Goal: Transaction & Acquisition: Obtain resource

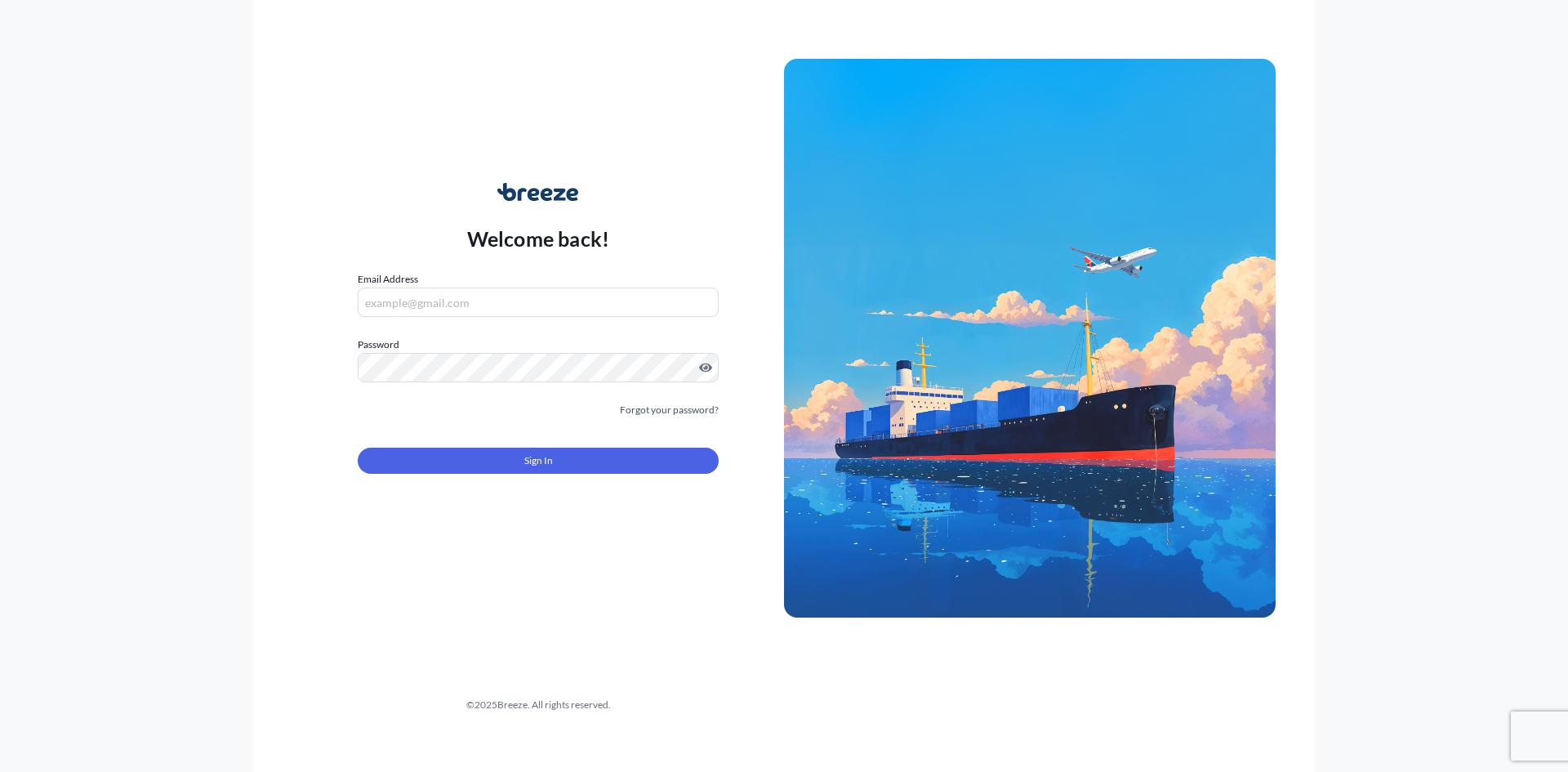
type input "[EMAIL_ADDRESS][DOMAIN_NAME]"
click at [510, 452] on button "Sign In" at bounding box center [538, 461] width 361 height 26
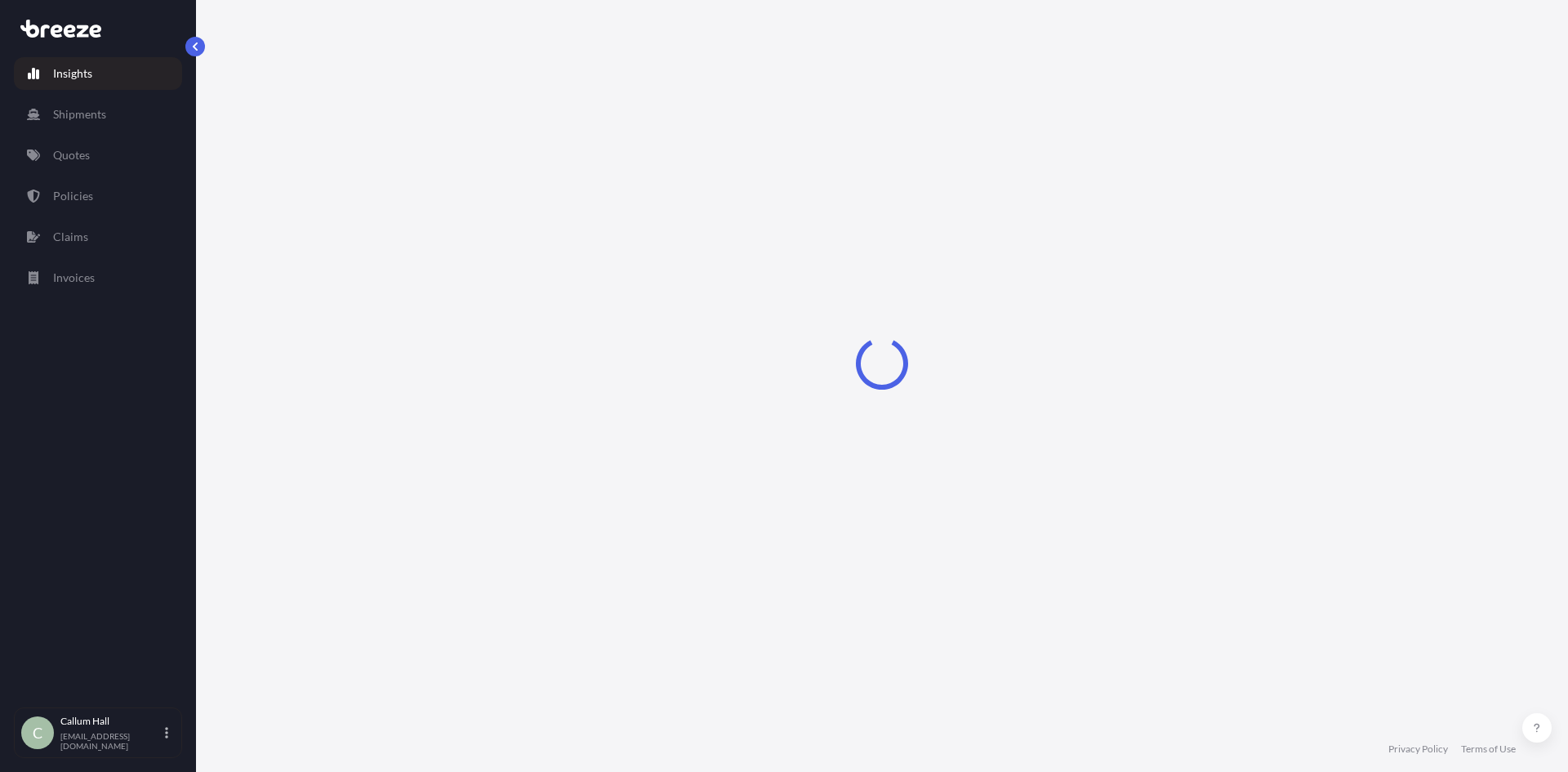
select select "2025"
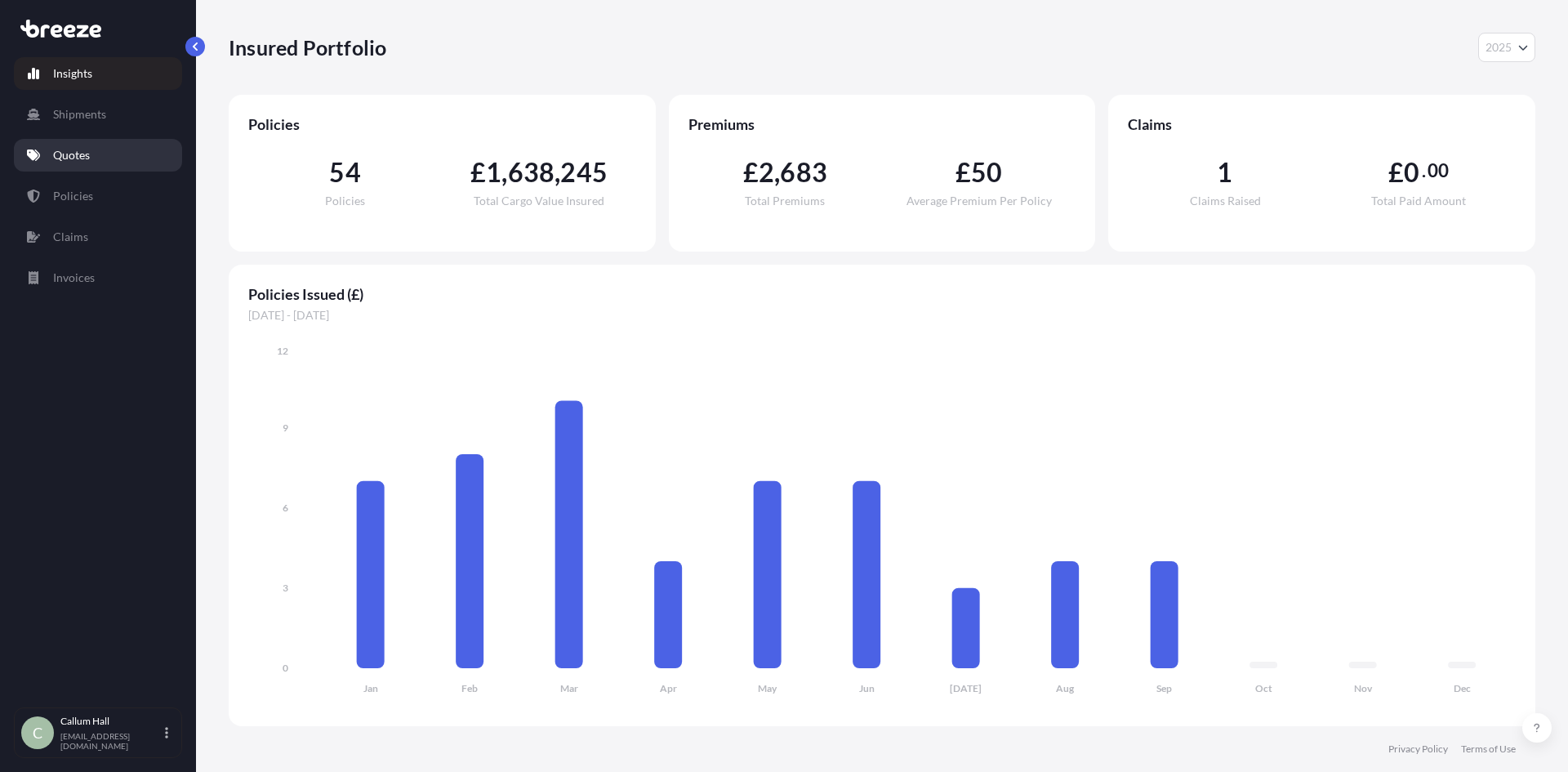
click at [84, 157] on p "Quotes" at bounding box center [72, 155] width 37 height 17
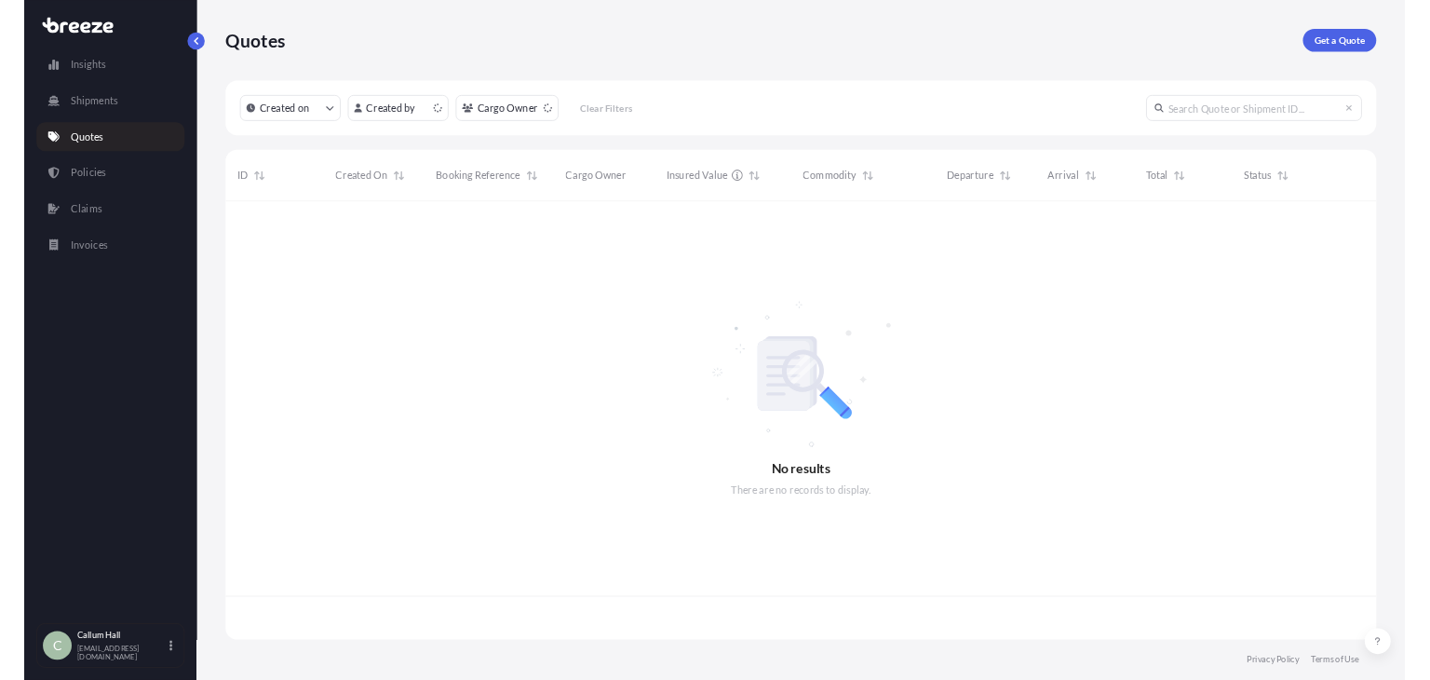
scroll to position [563, 1476]
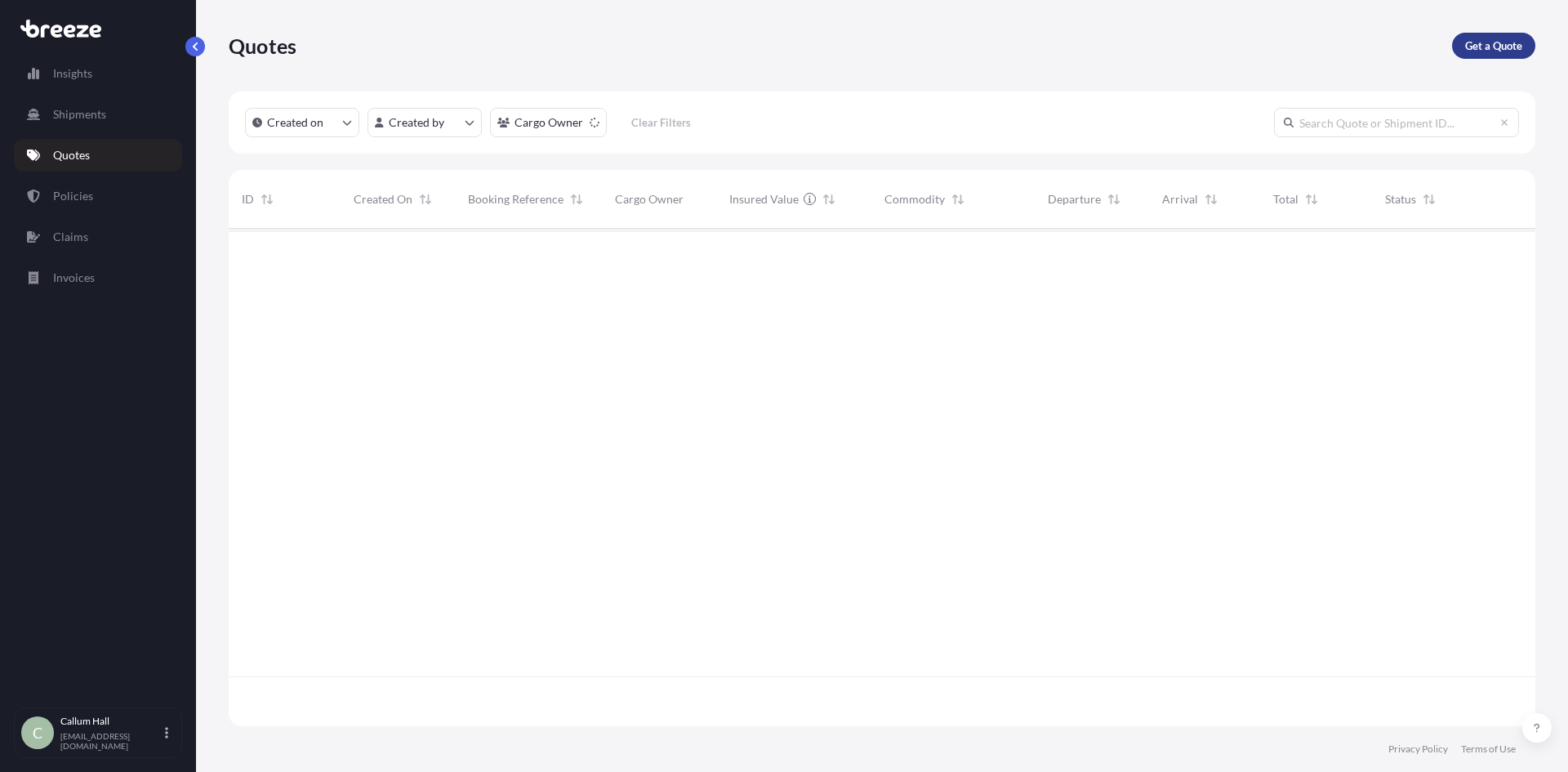
click at [1491, 41] on p "Get a Quote" at bounding box center [1493, 46] width 57 height 17
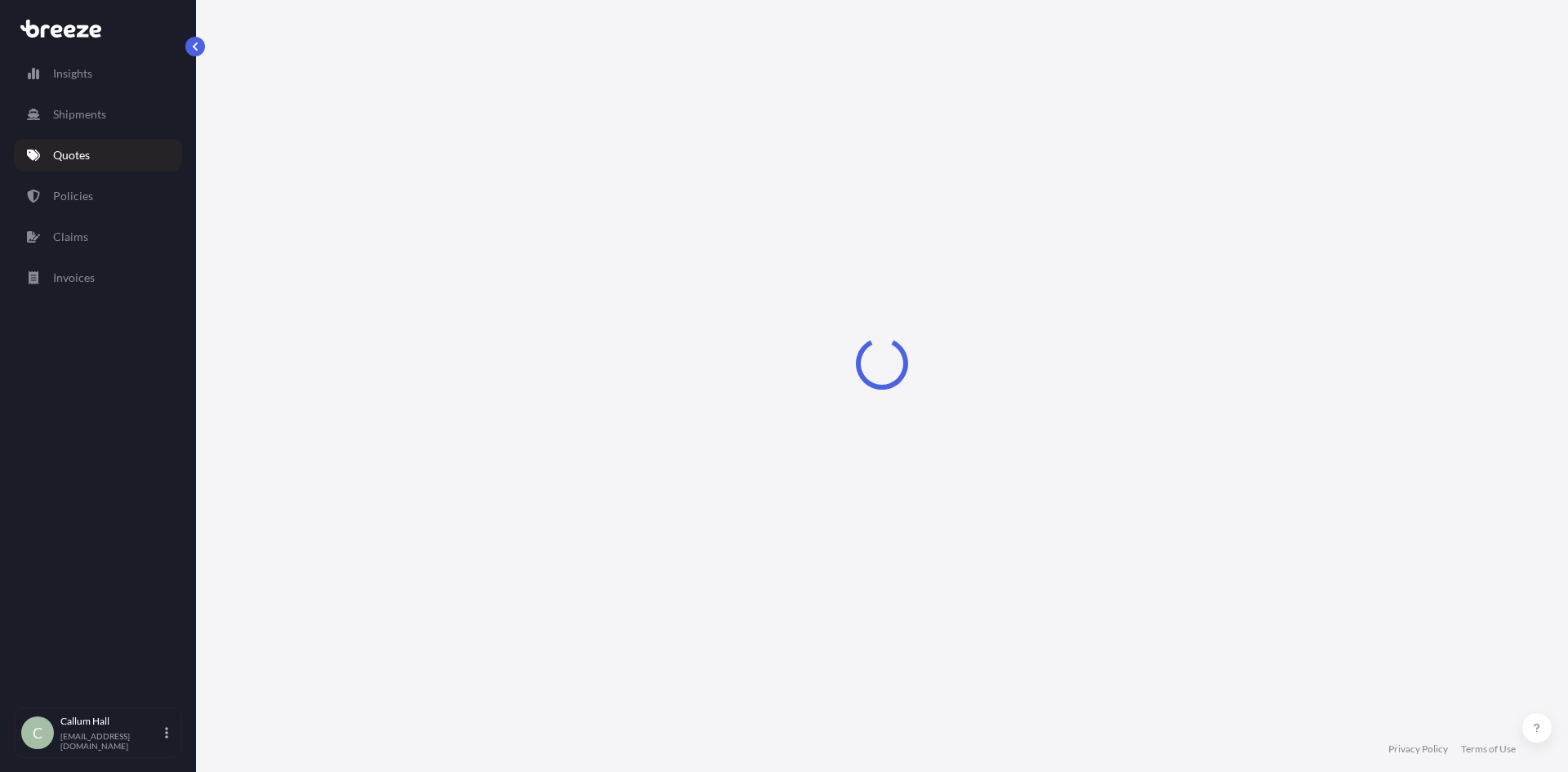
select select "Sea"
select select "1"
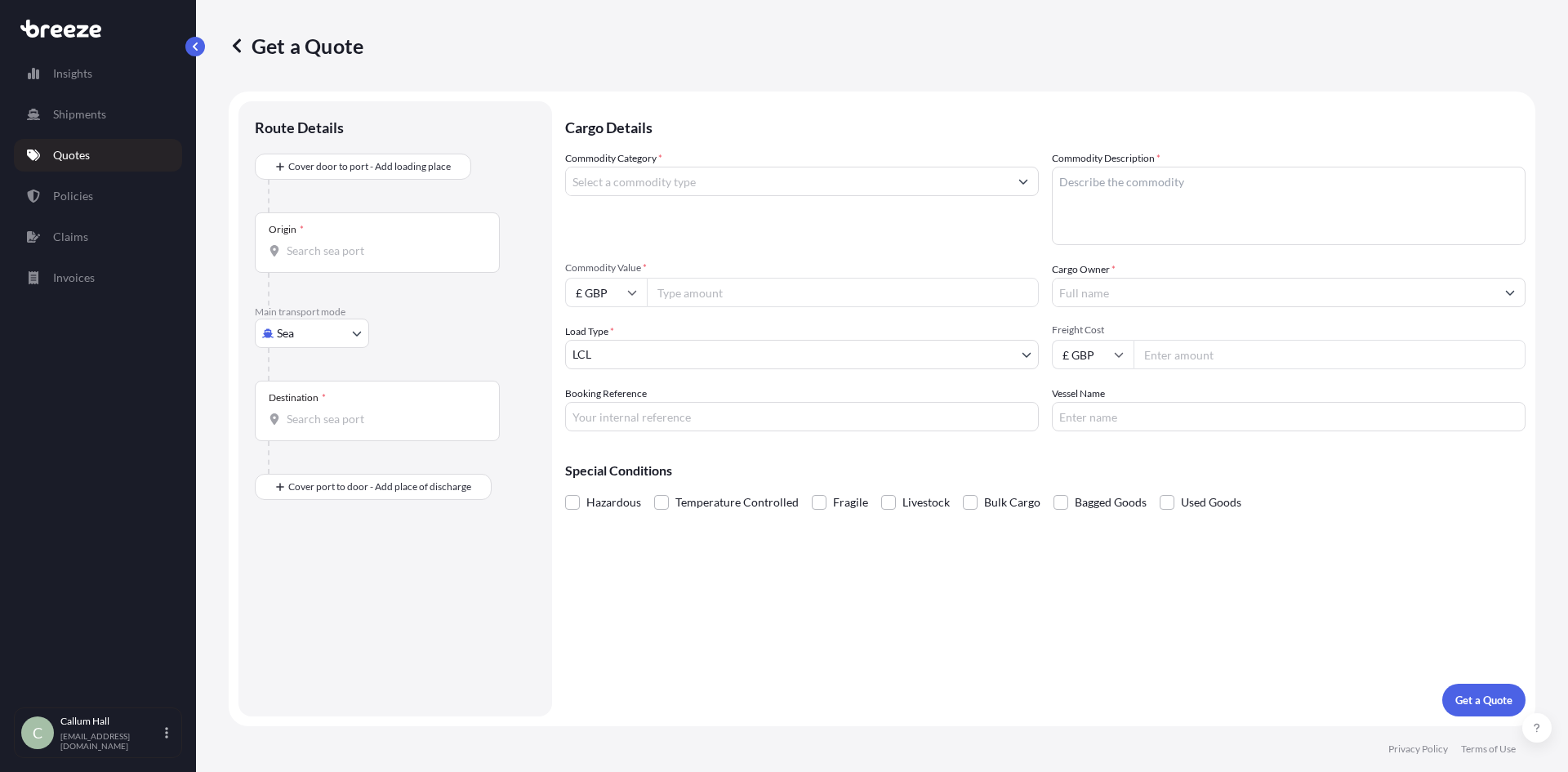
click at [300, 332] on body "Insights Shipments Quotes Policies Claims Invoices C [PERSON_NAME] [EMAIL_ADDRE…" at bounding box center [784, 386] width 1568 height 772
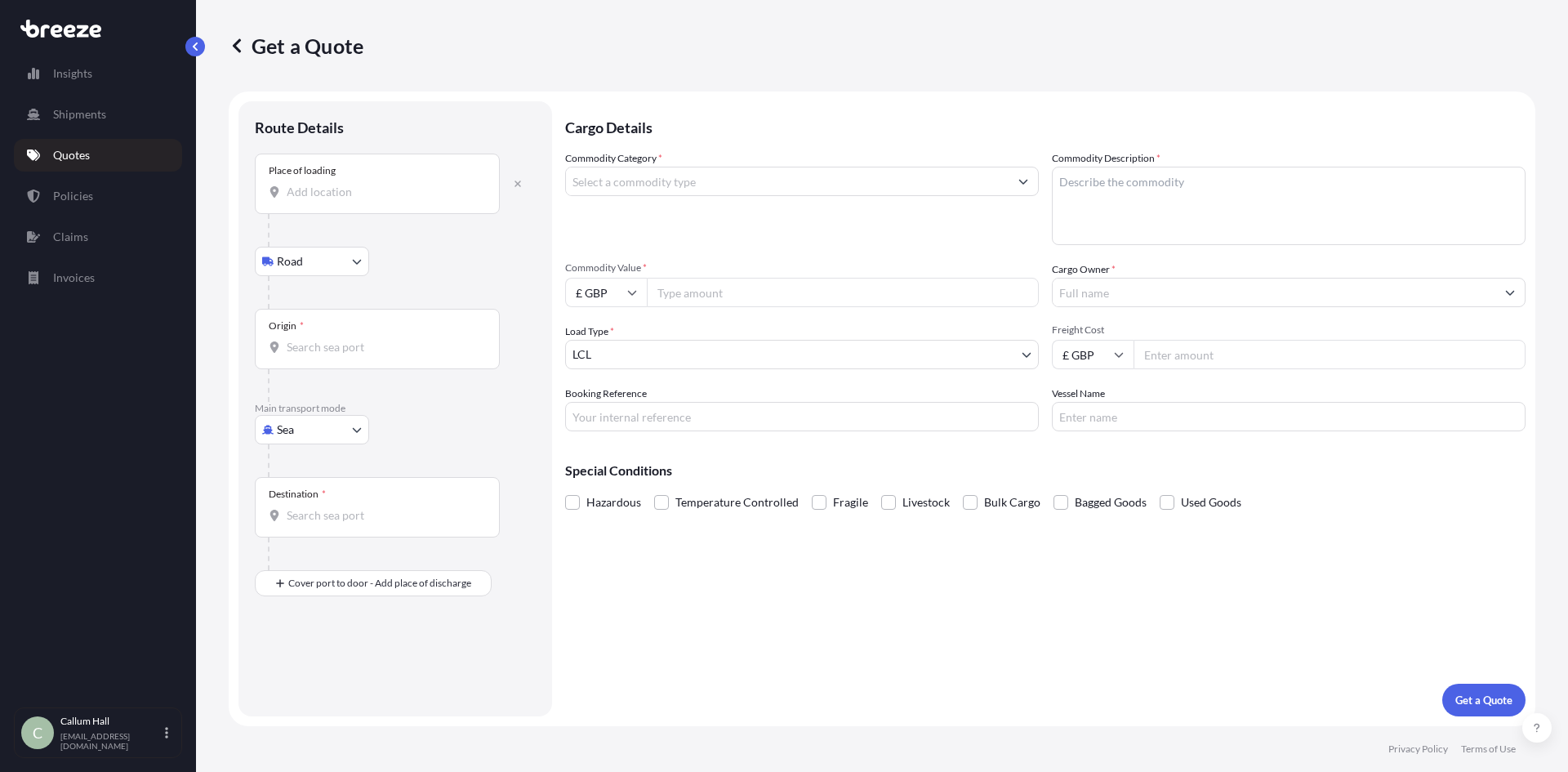
click at [345, 201] on div "Place of loading" at bounding box center [377, 183] width 245 height 61
click at [345, 200] on input "Place of loading" at bounding box center [383, 192] width 193 height 17
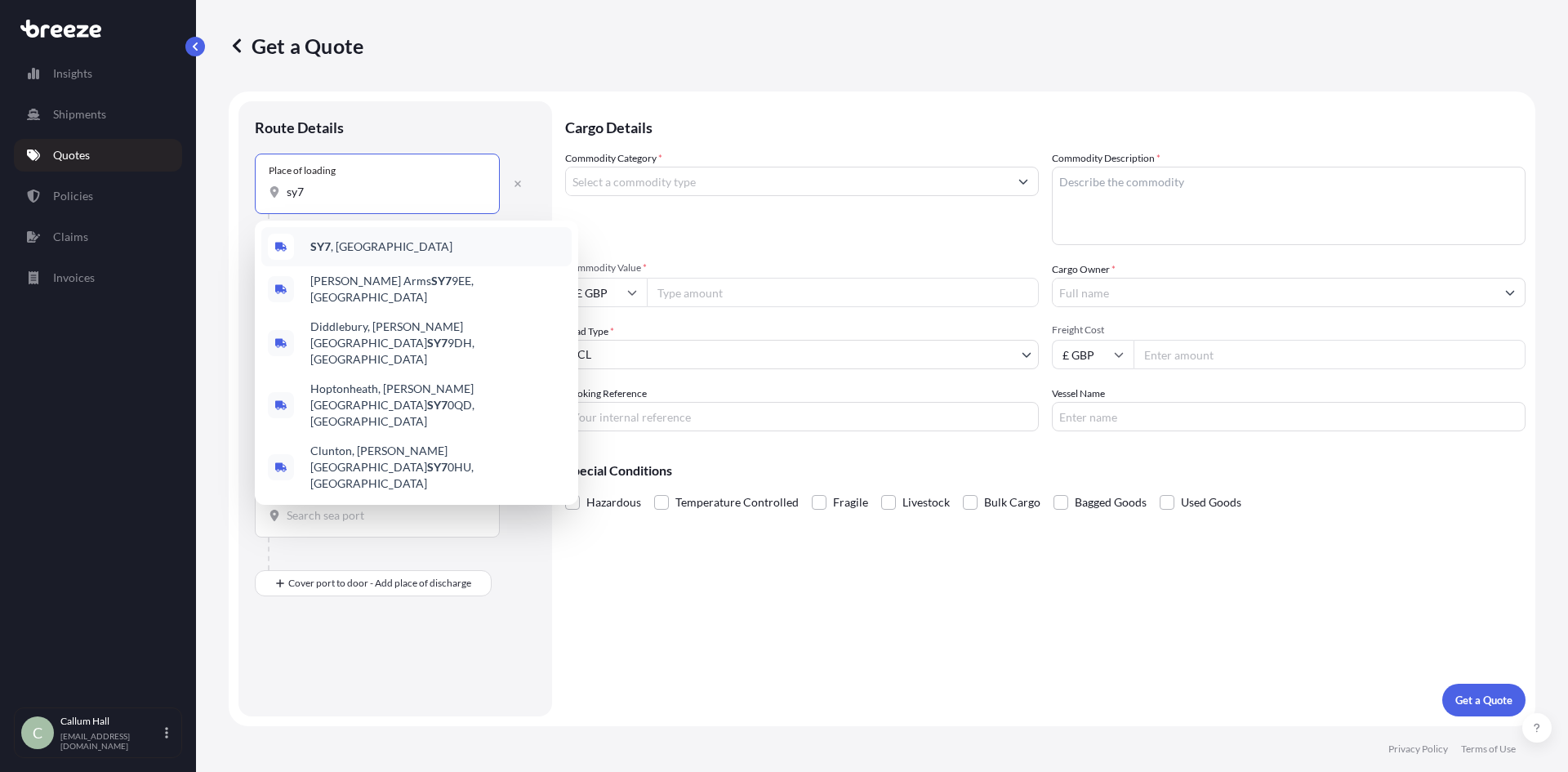
click at [348, 242] on span "SY7 , [GEOGRAPHIC_DATA]" at bounding box center [381, 247] width 142 height 17
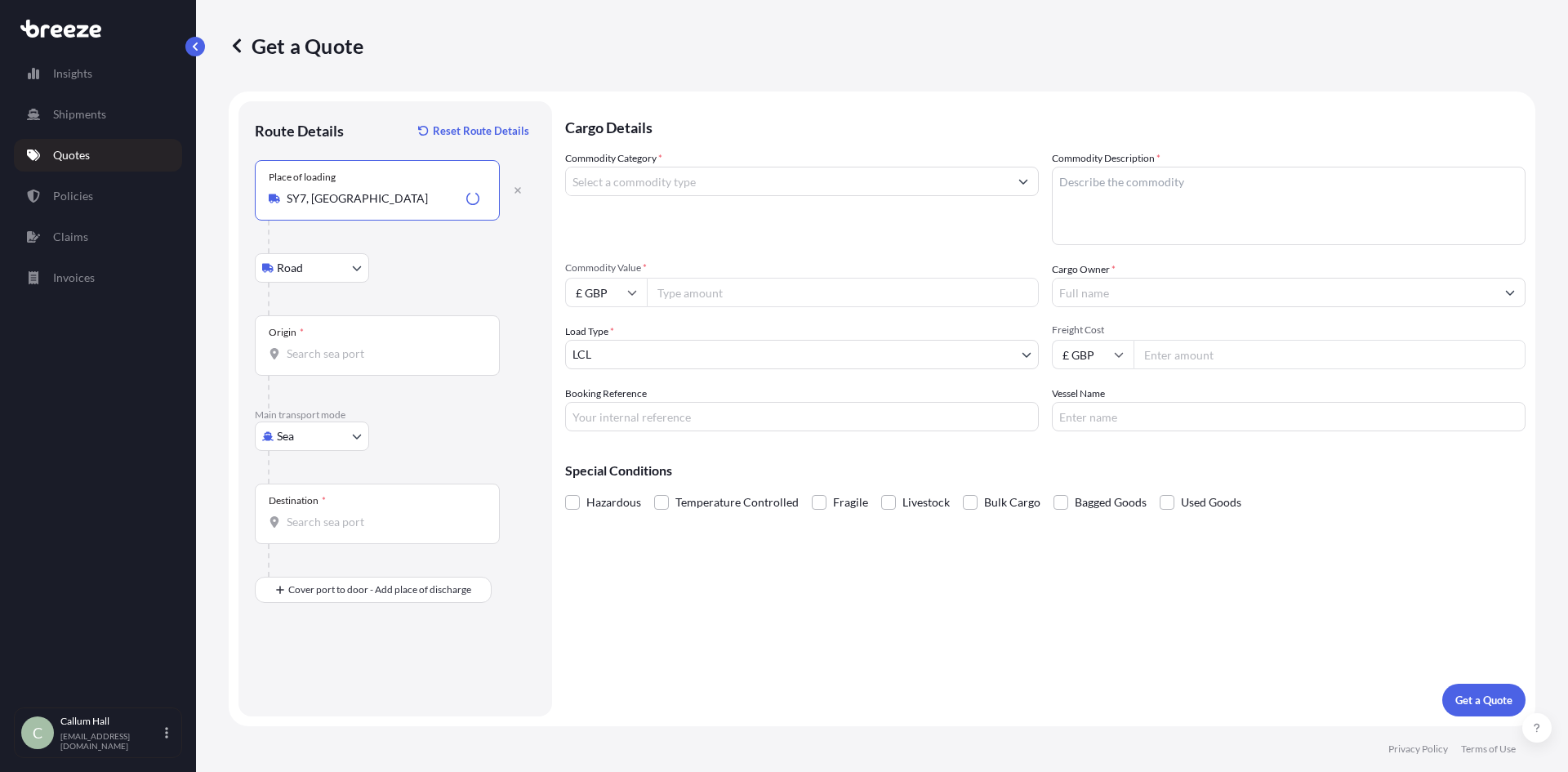
type input "SY7, [GEOGRAPHIC_DATA]"
click at [344, 342] on div "Origin *" at bounding box center [377, 345] width 245 height 61
click at [344, 346] on input "Origin *" at bounding box center [383, 354] width 193 height 17
click at [336, 358] on input "london gatway" at bounding box center [383, 354] width 193 height 17
type input "GBLGP - [GEOGRAPHIC_DATA], [GEOGRAPHIC_DATA]"
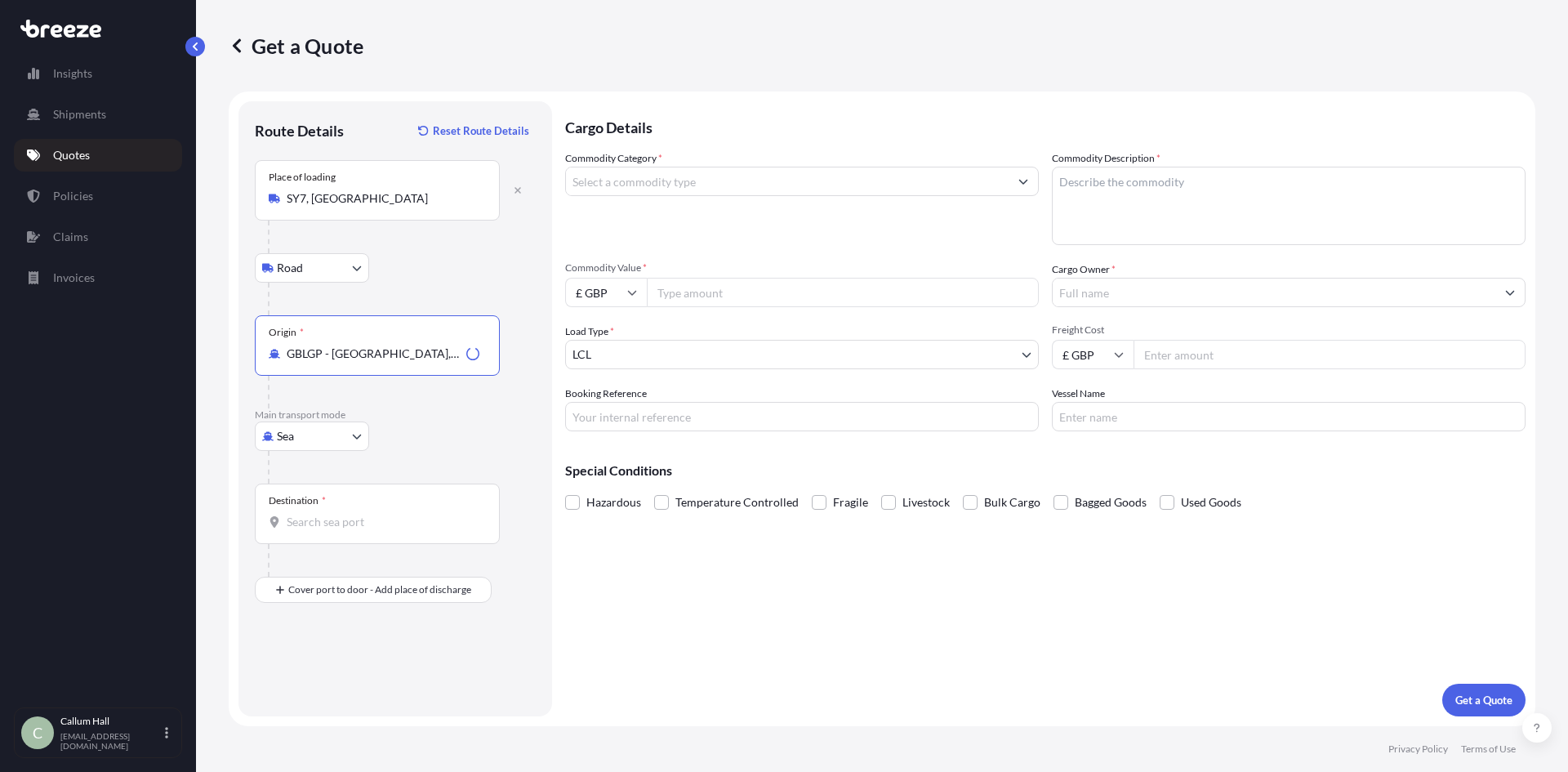
click at [349, 513] on div "Destination *" at bounding box center [377, 513] width 245 height 61
click at [349, 514] on input "Destination *" at bounding box center [383, 522] width 193 height 17
type input "p"
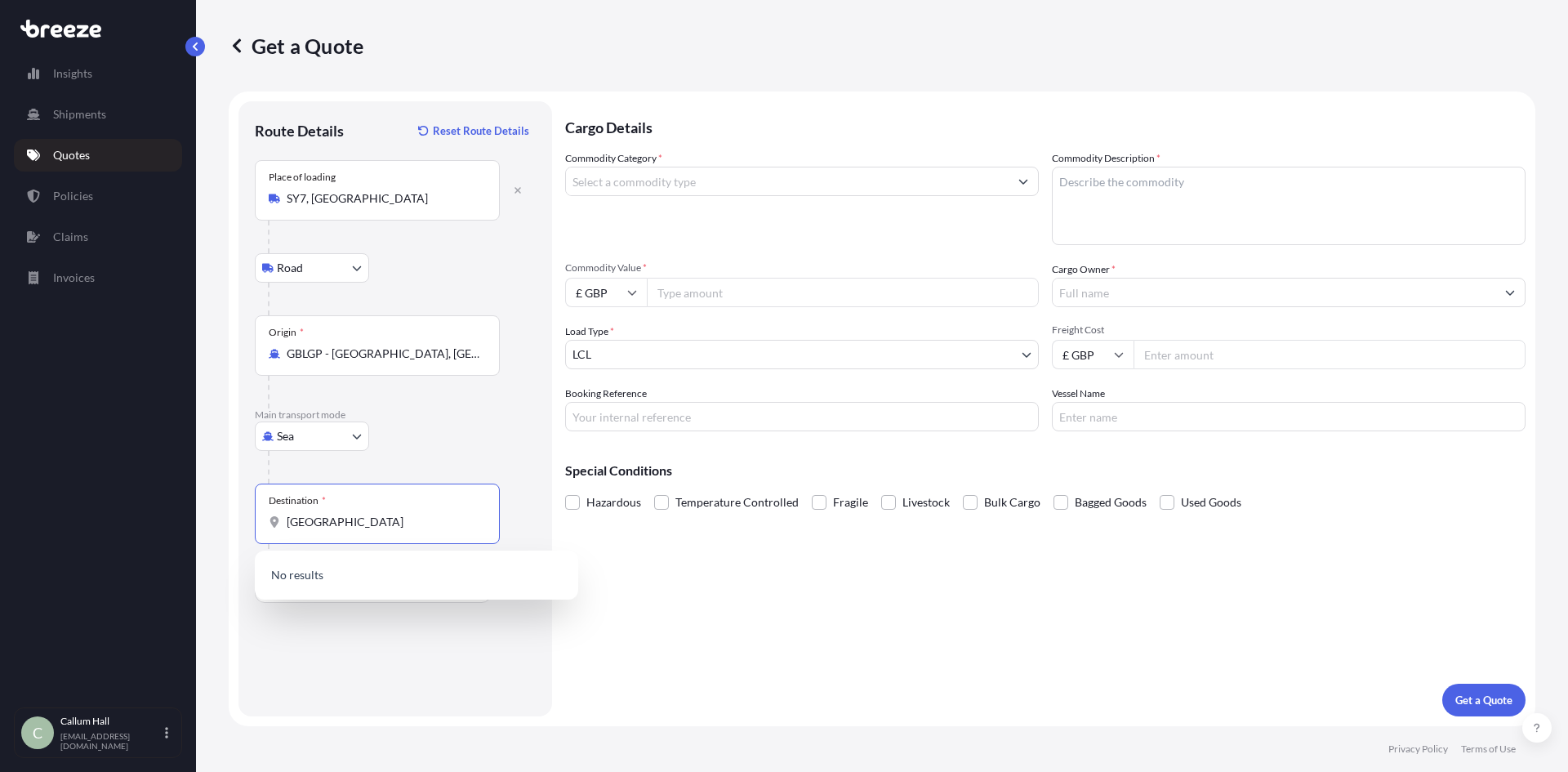
drag, startPoint x: 399, startPoint y: 522, endPoint x: 268, endPoint y: 529, distance: 131.2
click at [268, 529] on div "[GEOGRAPHIC_DATA]" at bounding box center [377, 522] width 217 height 17
type input "p"
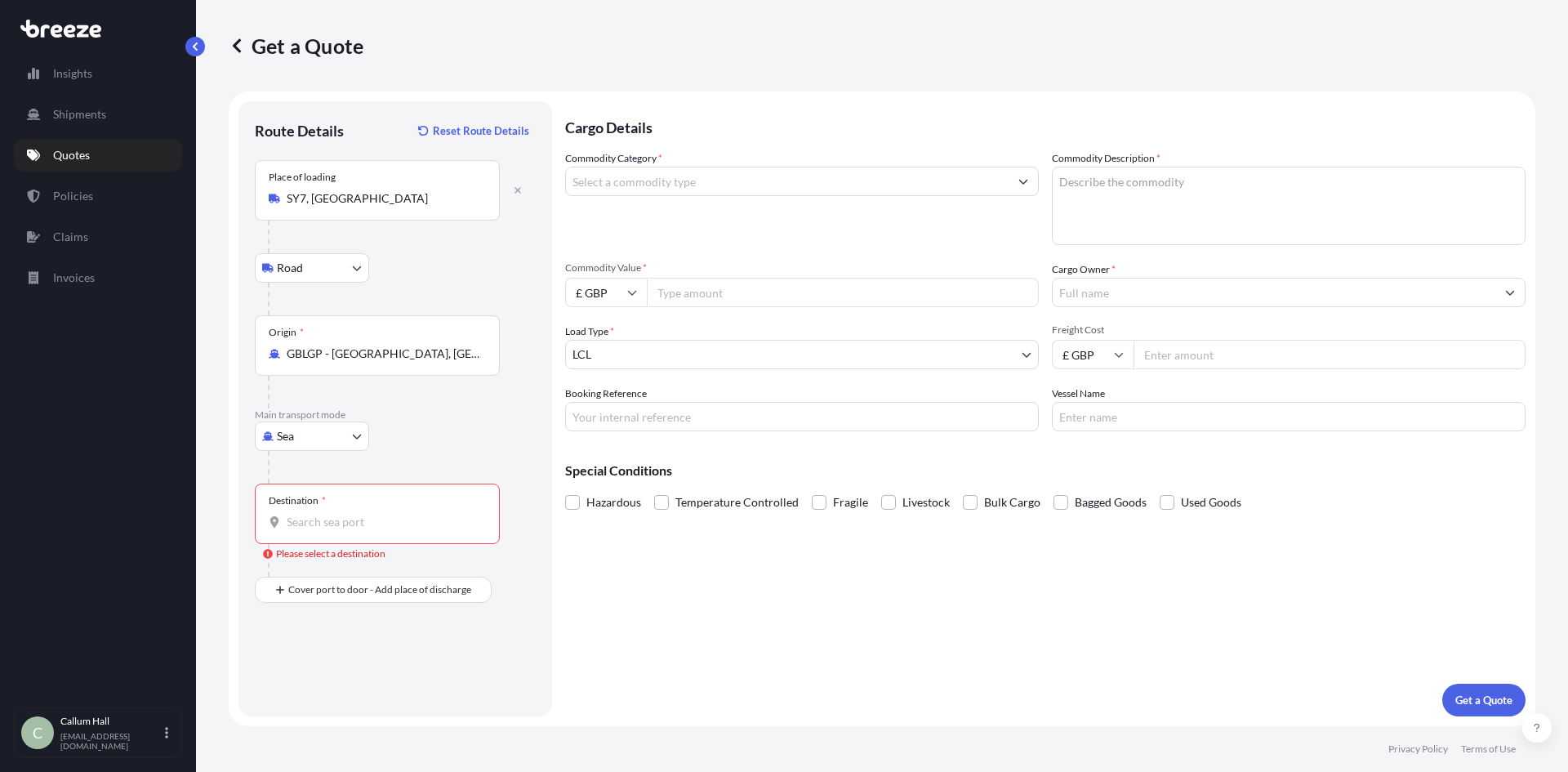
click at [661, 180] on input "Commodity Category *" at bounding box center [787, 182] width 443 height 30
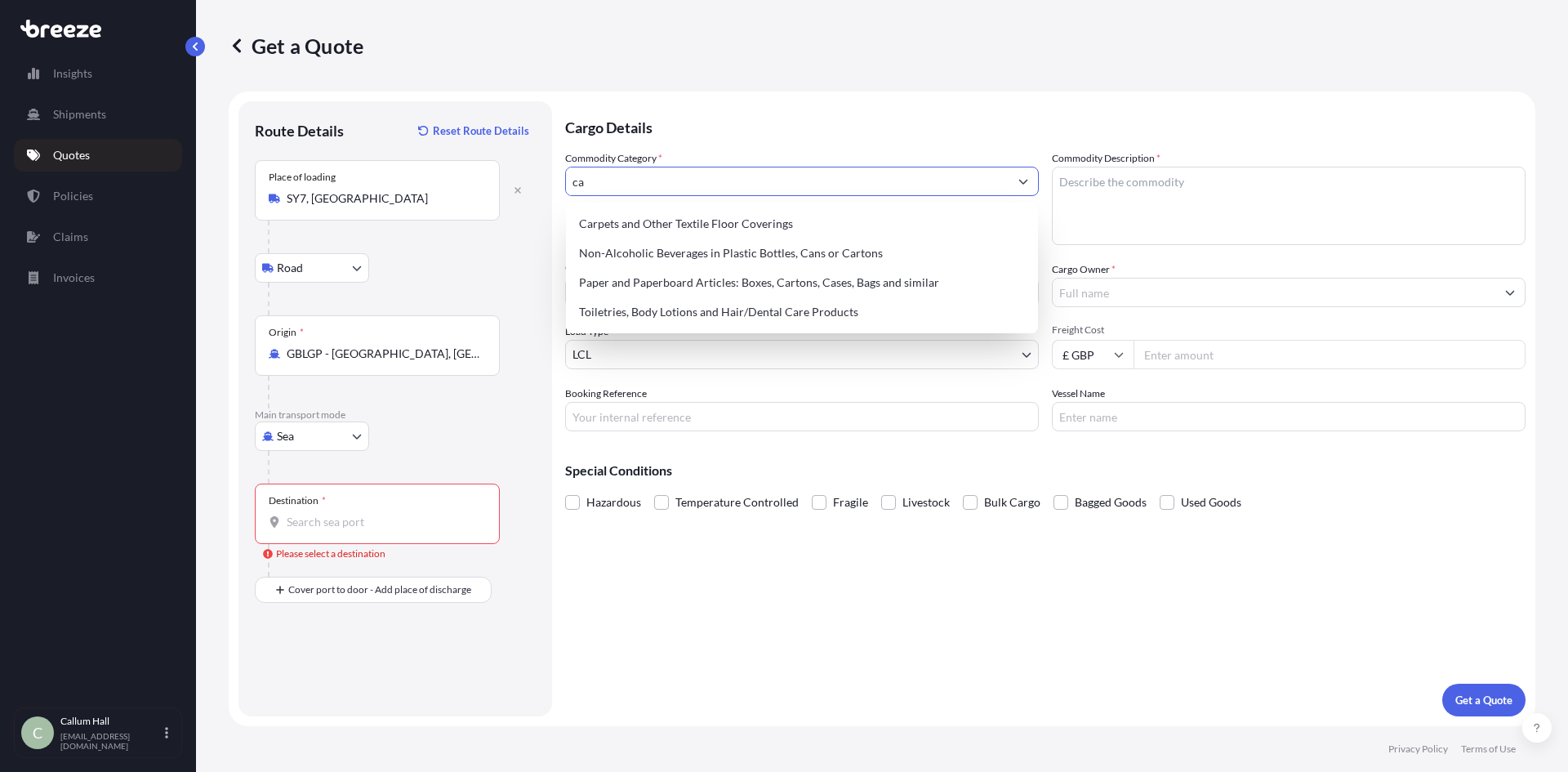
type input "c"
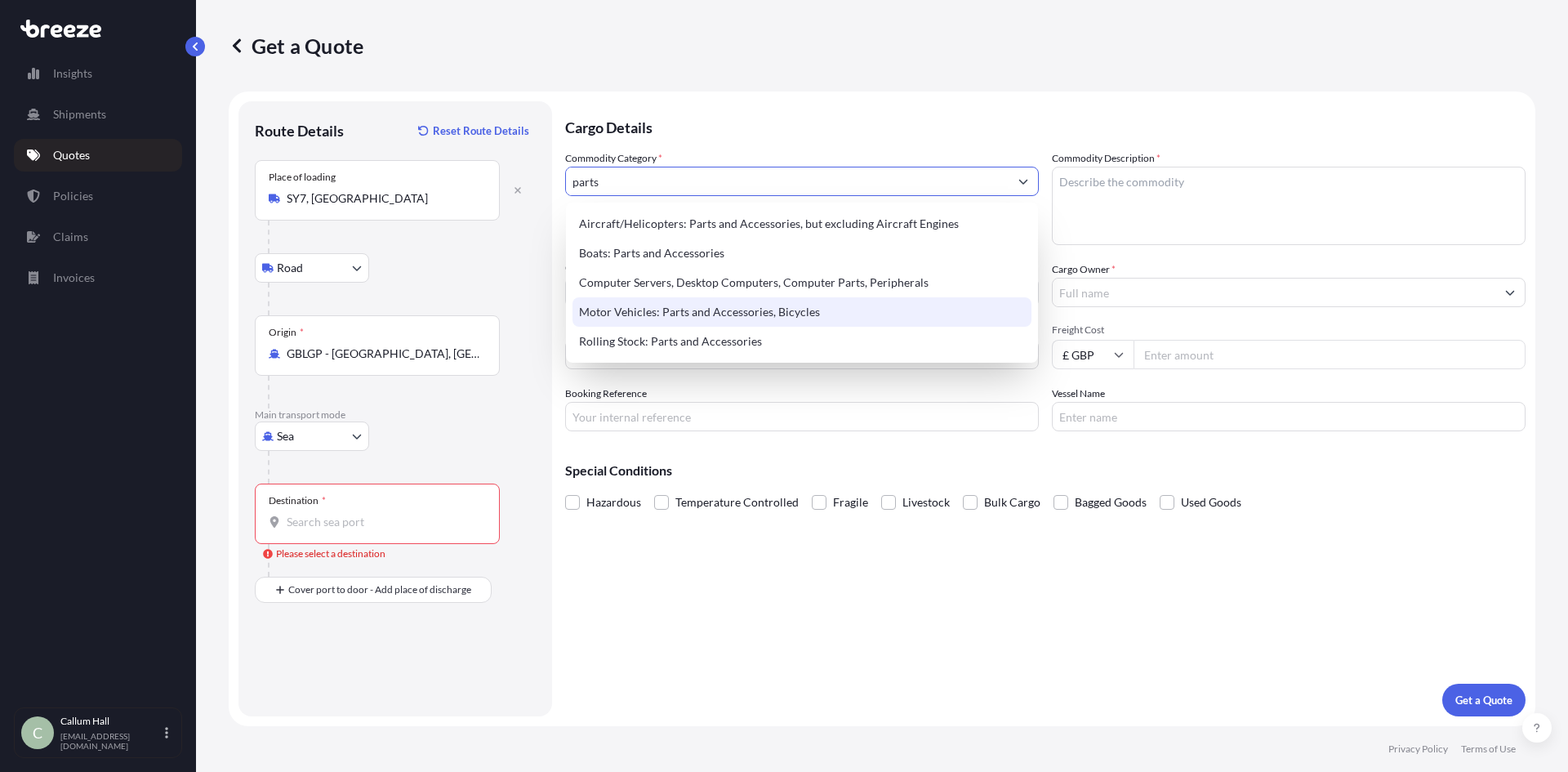
click at [713, 305] on div "Motor Vehicles: Parts and Accessories, Bicycles" at bounding box center [802, 312] width 459 height 30
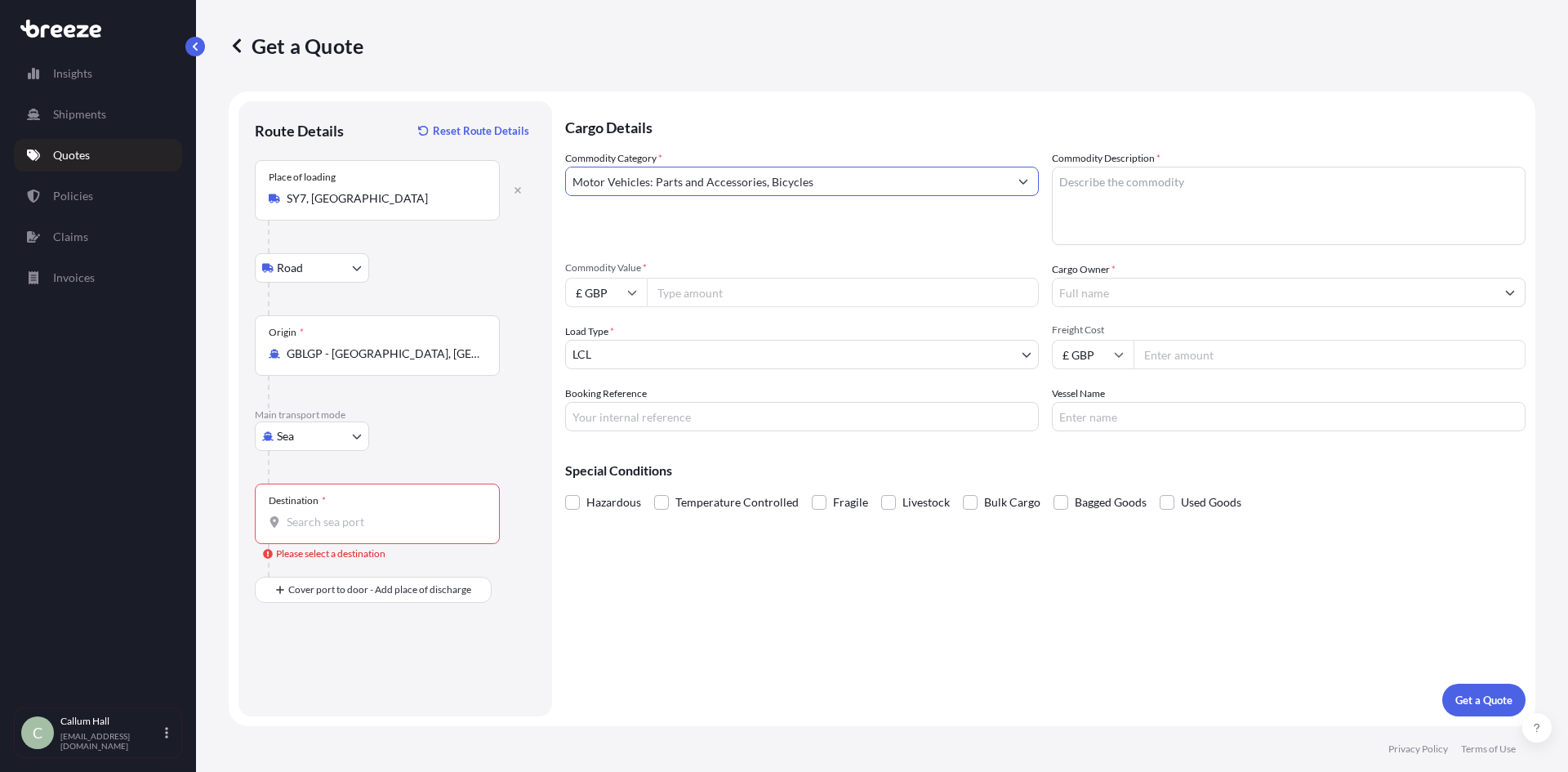
type input "Motor Vehicles: Parts and Accessories, Bicycles"
click at [703, 290] on input "Commodity Value *" at bounding box center [843, 293] width 392 height 30
click at [705, 293] on input "Commodity Value *" at bounding box center [843, 293] width 392 height 30
type input "2732.07"
click at [1210, 360] on input "Freight Cost" at bounding box center [1329, 354] width 392 height 30
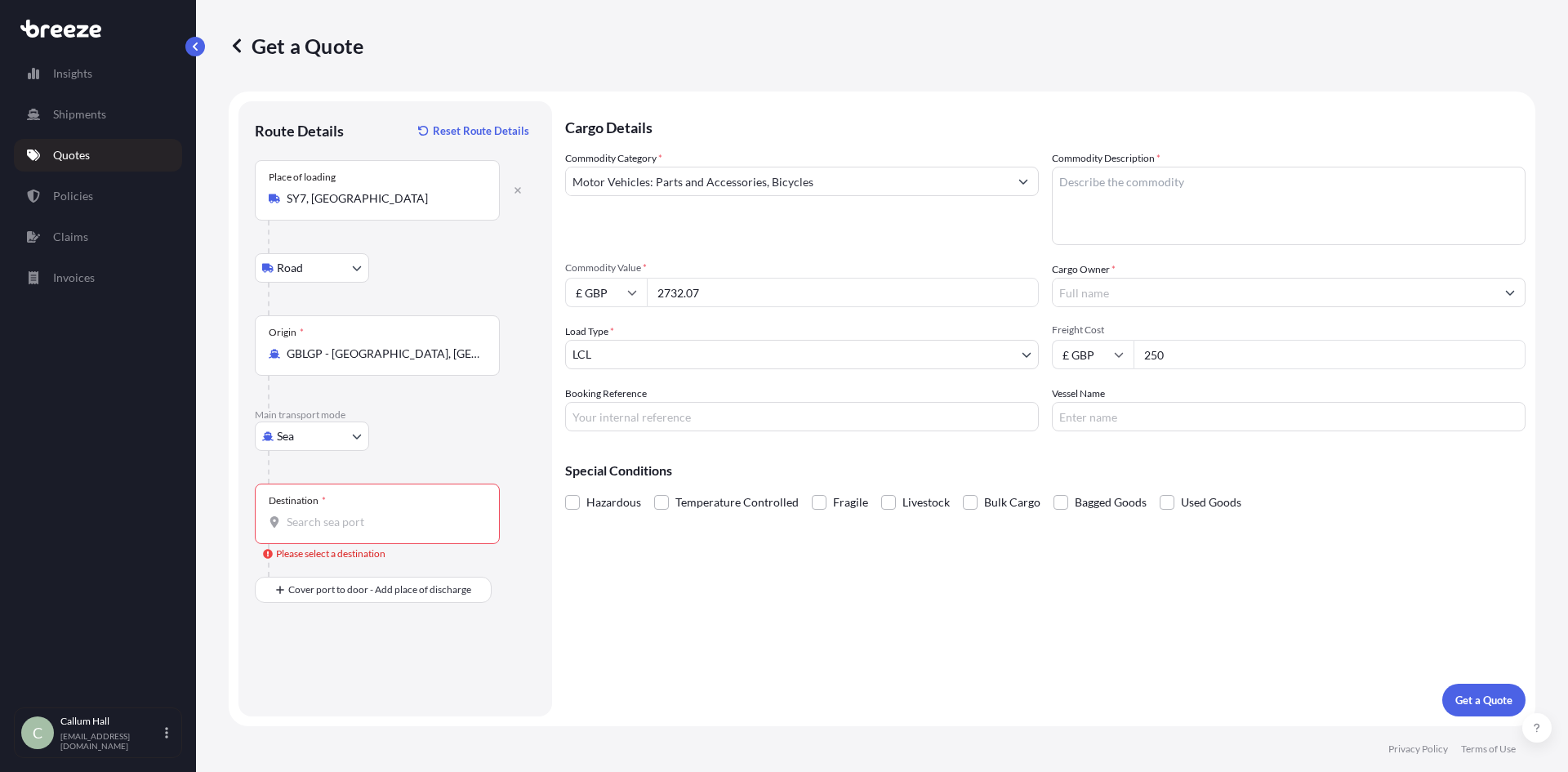
type input "250"
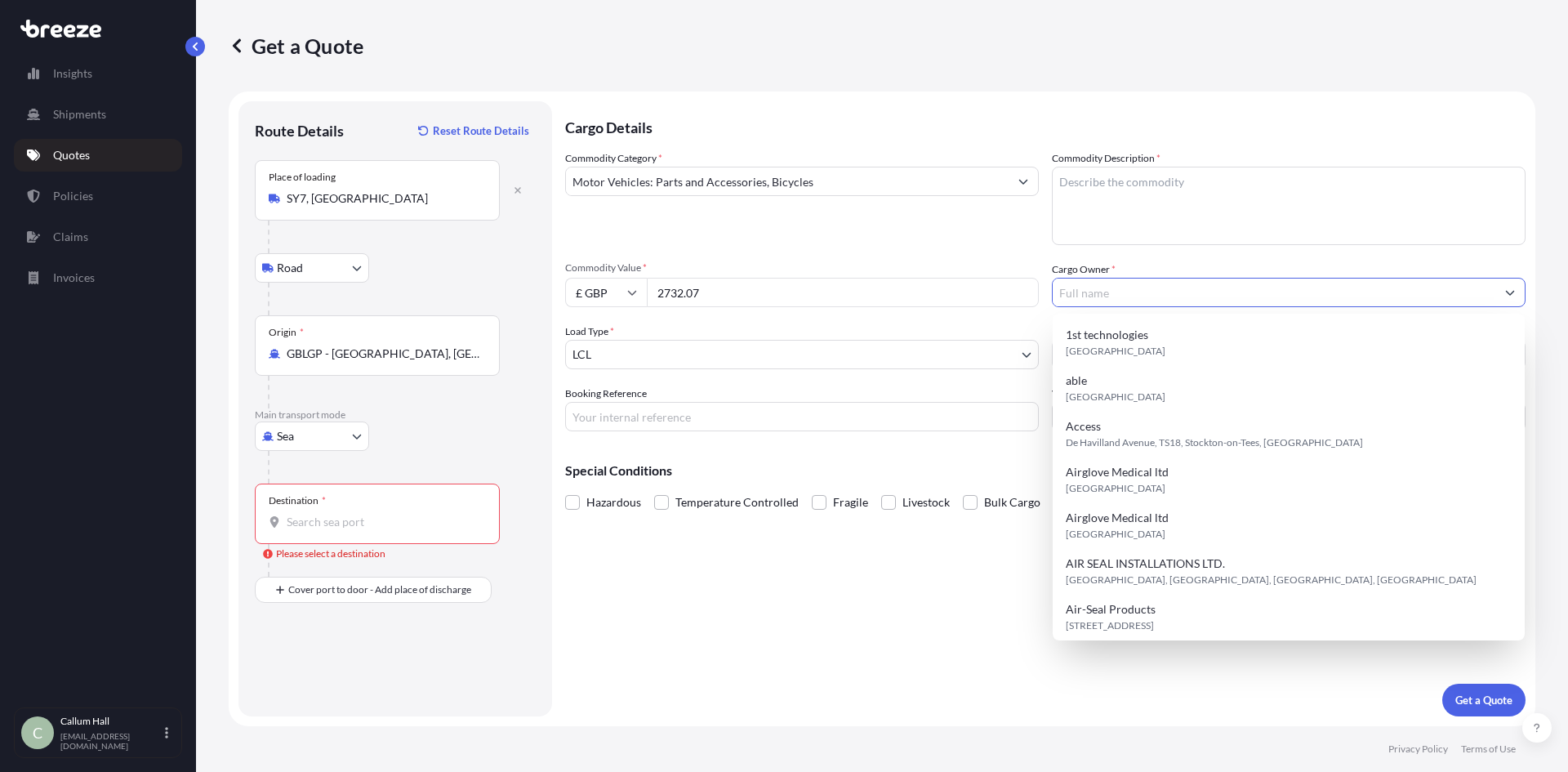
click at [1116, 287] on input "Cargo Owner *" at bounding box center [1273, 293] width 443 height 30
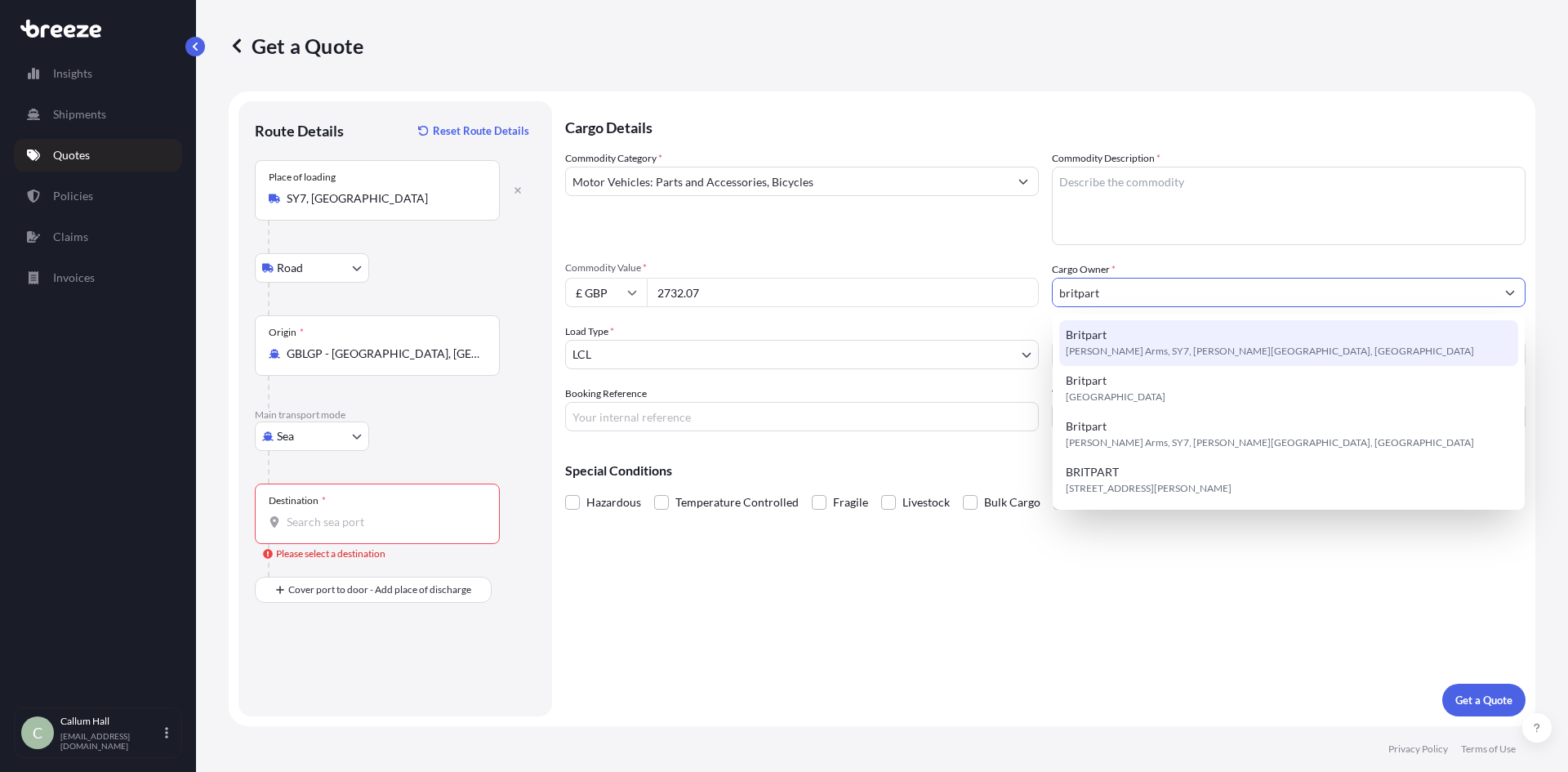
click at [1149, 349] on span "[PERSON_NAME] Arms, SY7, [PERSON_NAME][GEOGRAPHIC_DATA], [GEOGRAPHIC_DATA]" at bounding box center [1270, 351] width 409 height 17
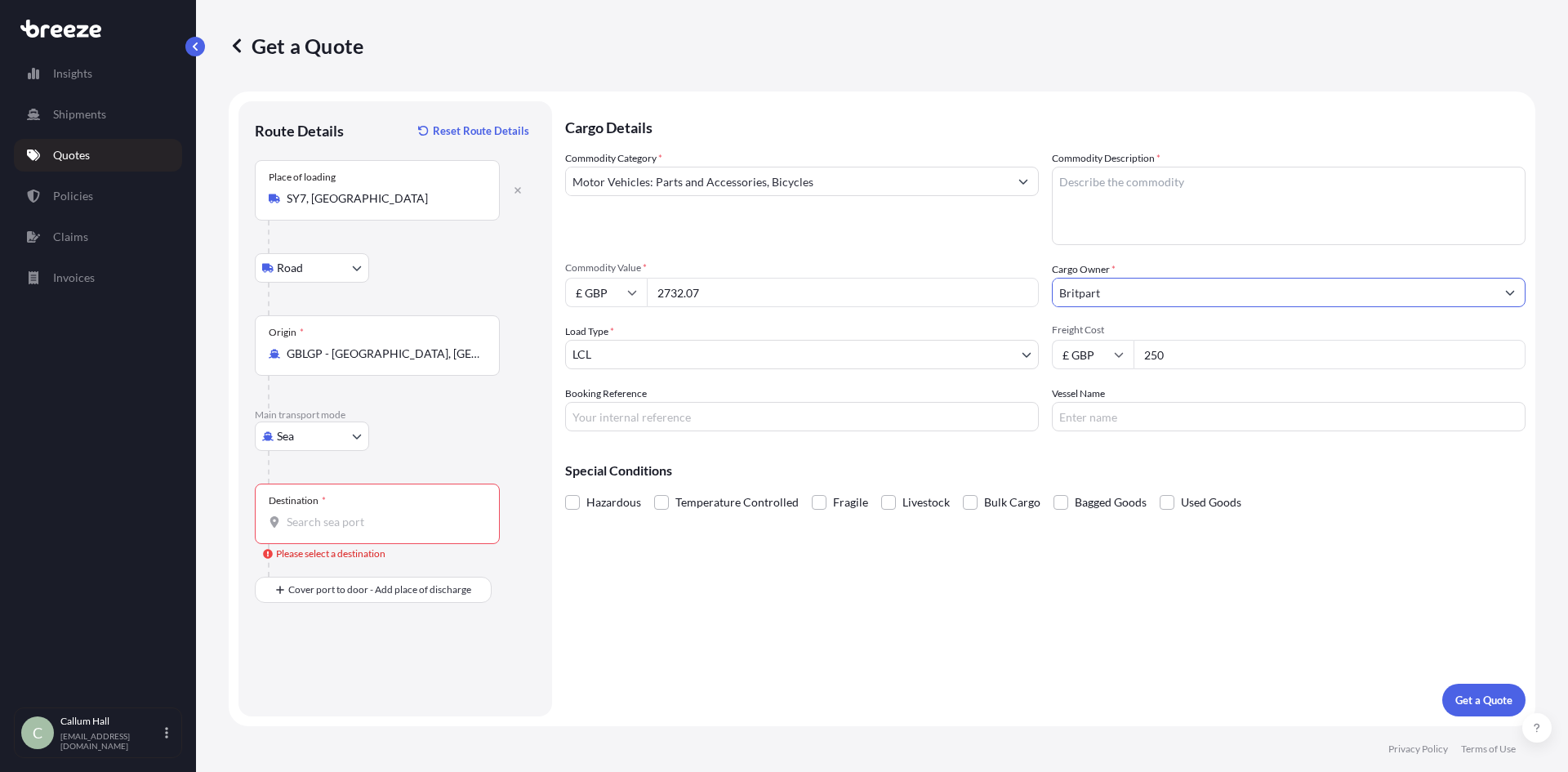
type input "Britpart"
click at [1137, 210] on textarea "Commodity Description *" at bounding box center [1288, 205] width 474 height 78
type textarea "Car Parts"
